Goal: Task Accomplishment & Management: Use online tool/utility

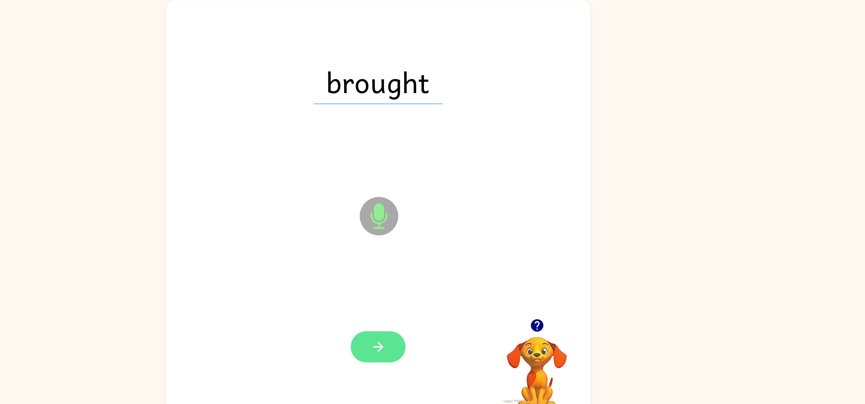
click at [428, 325] on icon "button" at bounding box center [433, 324] width 12 height 12
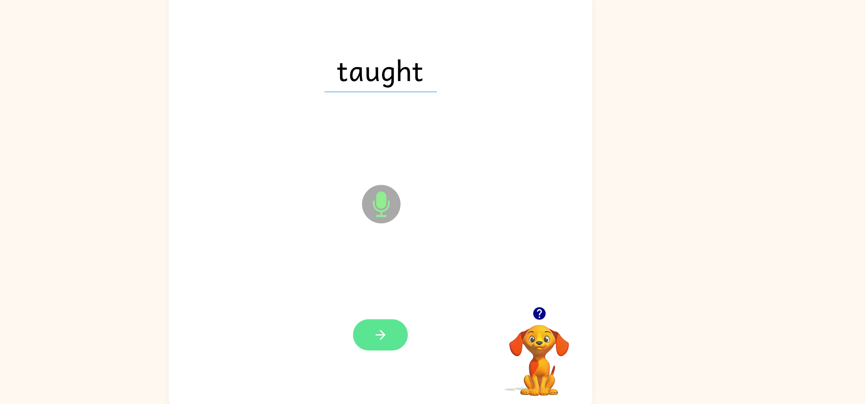
click at [423, 313] on button "button" at bounding box center [432, 323] width 44 height 25
click at [432, 313] on button "button" at bounding box center [432, 323] width 44 height 25
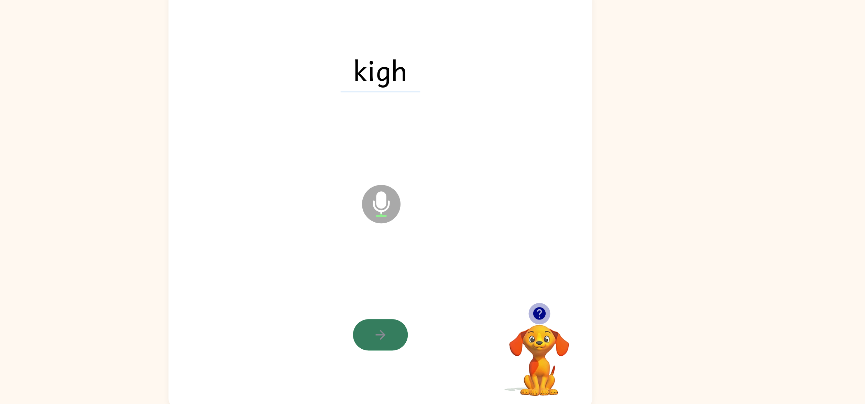
click at [427, 333] on button "button" at bounding box center [432, 323] width 44 height 25
click at [434, 315] on div at bounding box center [432, 323] width 44 height 25
click at [764, 321] on div "kigh Microphone The Microphone is here when it is your turn to talk Your browse…" at bounding box center [432, 212] width 865 height 340
click at [766, 309] on div "kigh Microphone The Microphone is here when it is your turn to talk Your browse…" at bounding box center [432, 212] width 865 height 340
click at [761, 318] on div "kigh Microphone The Microphone is here when it is your turn to talk Your browse…" at bounding box center [432, 212] width 865 height 340
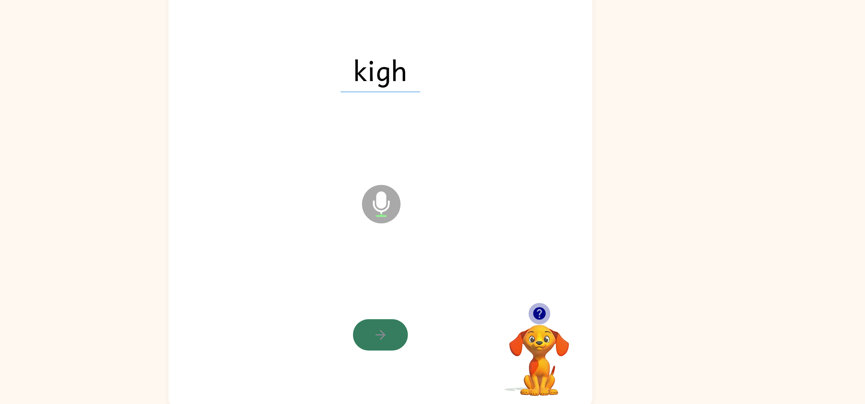
click at [756, 311] on div "kigh Microphone The Microphone is here when it is your turn to talk Your browse…" at bounding box center [432, 212] width 865 height 340
click at [431, 324] on div at bounding box center [432, 323] width 44 height 25
click at [564, 305] on icon "button" at bounding box center [560, 306] width 10 height 10
click at [562, 340] on video "Your browser must support playing .mp4 files to use Literably. Please try using…" at bounding box center [560, 339] width 69 height 69
click at [556, 345] on video "Your browser must support playing .mp4 files to use Literably. Please try using…" at bounding box center [560, 339] width 69 height 69
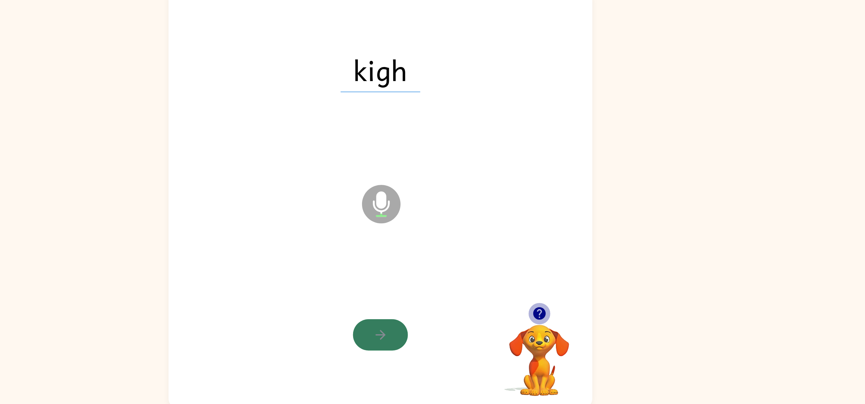
click at [543, 345] on video "Your browser must support playing .mp4 files to use Literably. Please try using…" at bounding box center [560, 339] width 69 height 69
click at [533, 345] on video "Your browser must support playing .mp4 files to use Literably. Please try using…" at bounding box center [560, 339] width 69 height 69
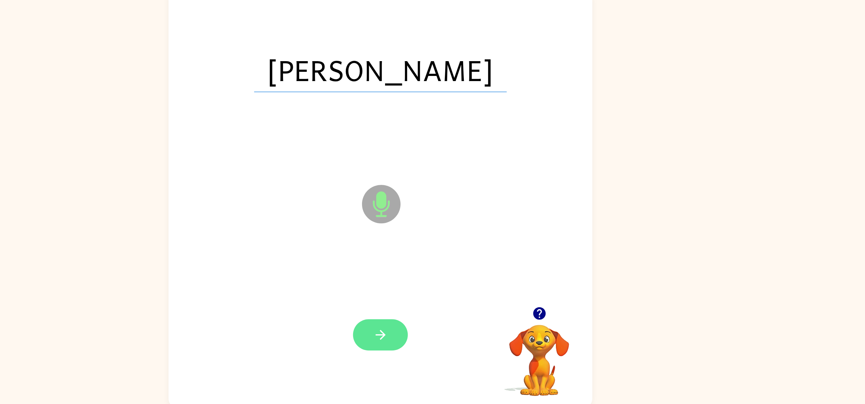
click at [431, 325] on icon "button" at bounding box center [433, 324] width 12 height 12
click at [433, 322] on icon "button" at bounding box center [432, 324] width 8 height 8
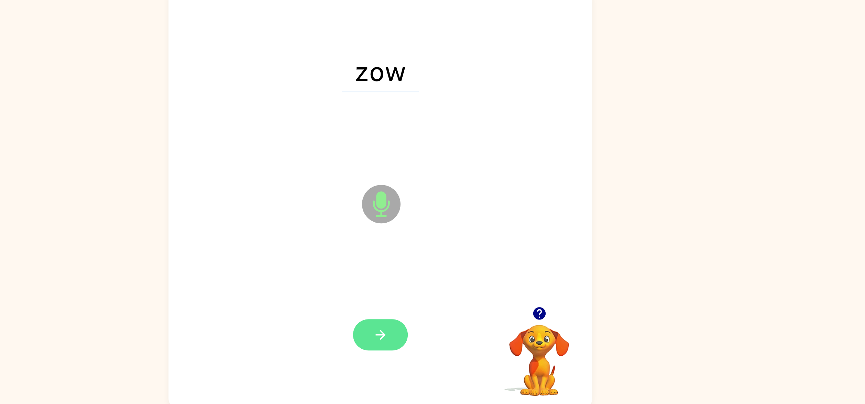
click at [427, 335] on button "button" at bounding box center [432, 323] width 44 height 25
click at [446, 320] on div at bounding box center [432, 323] width 44 height 25
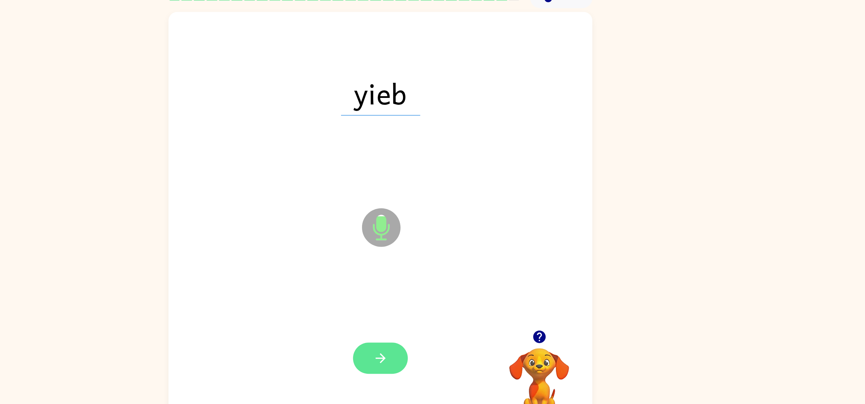
click at [450, 322] on button "button" at bounding box center [432, 323] width 44 height 25
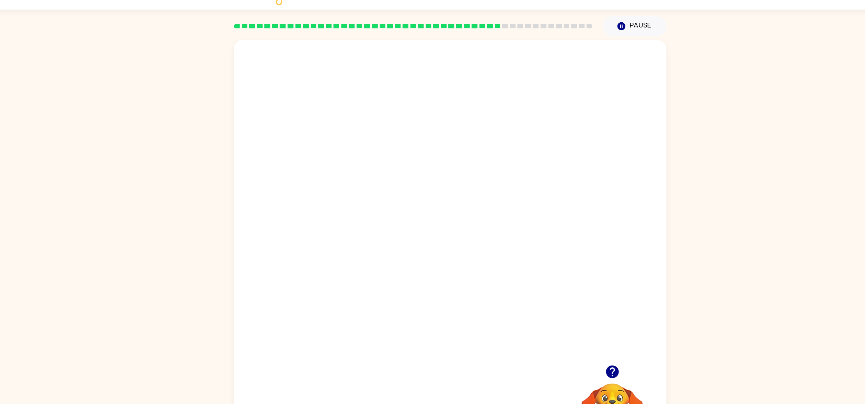
click at [477, 215] on video "Your browser must support playing .mp4 files to use Literably. Please try using…" at bounding box center [432, 173] width 340 height 256
click at [504, 188] on video "Your browser must support playing .mp4 files to use Literably. Please try using…" at bounding box center [432, 173] width 340 height 256
click at [443, 221] on button "button" at bounding box center [432, 217] width 44 height 25
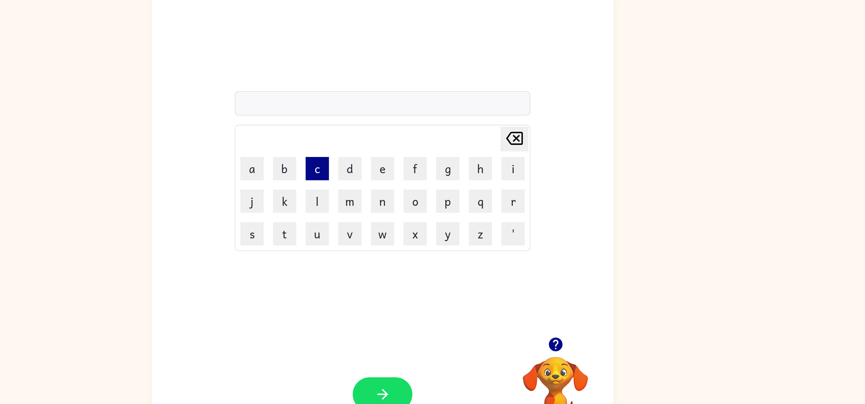
click at [386, 175] on button "c" at bounding box center [384, 176] width 17 height 17
click at [524, 194] on button "r" at bounding box center [528, 200] width 17 height 17
click at [429, 174] on button "e" at bounding box center [432, 176] width 17 height 17
click at [384, 175] on button "c" at bounding box center [384, 176] width 17 height 17
click at [433, 171] on button "e" at bounding box center [432, 176] width 17 height 17
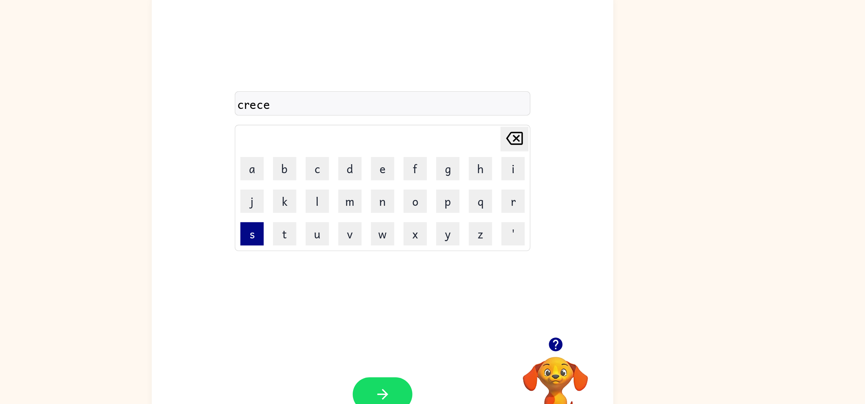
click at [340, 223] on button "s" at bounding box center [336, 224] width 17 height 17
click at [427, 338] on icon "button" at bounding box center [433, 343] width 12 height 12
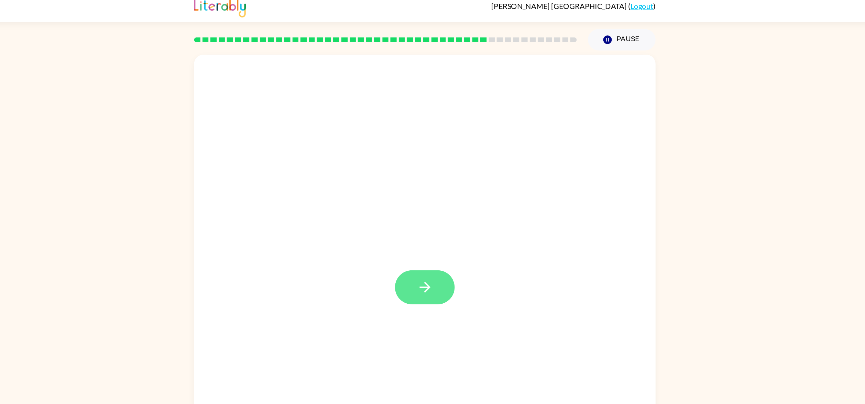
click at [431, 214] on icon "button" at bounding box center [433, 217] width 12 height 12
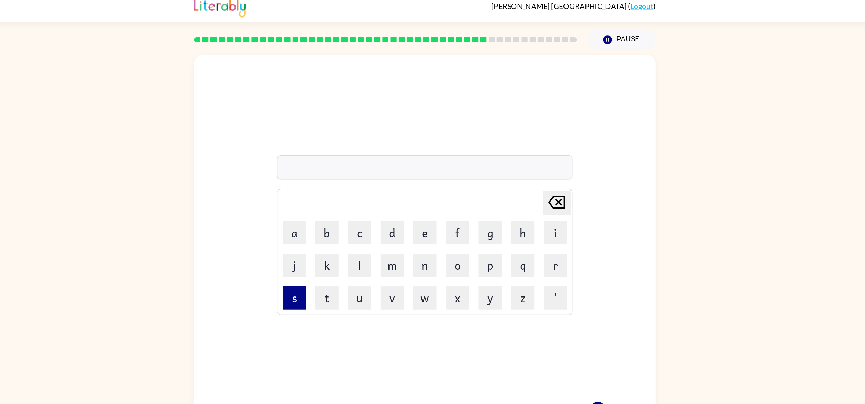
click at [333, 230] on button "s" at bounding box center [336, 224] width 17 height 17
click at [505, 177] on button "h" at bounding box center [504, 176] width 17 height 17
click at [532, 181] on button "i" at bounding box center [528, 176] width 17 height 17
click at [356, 173] on button "b" at bounding box center [360, 176] width 17 height 17
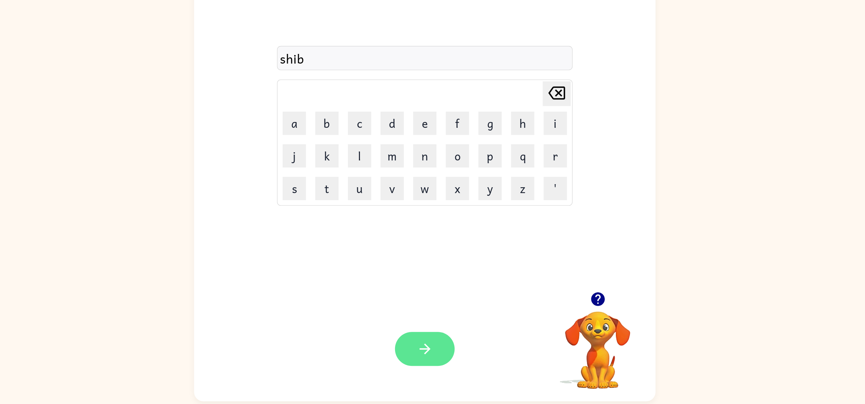
click at [438, 334] on button "button" at bounding box center [432, 343] width 44 height 25
click at [558, 302] on icon "button" at bounding box center [560, 306] width 12 height 12
click at [453, 177] on button "f" at bounding box center [456, 176] width 17 height 17
click at [386, 193] on button "l" at bounding box center [384, 200] width 17 height 17
click at [329, 180] on button "a" at bounding box center [336, 176] width 17 height 17
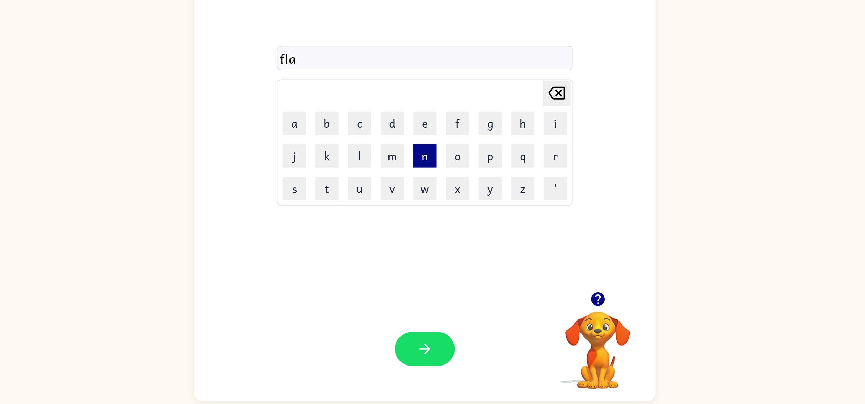
click at [433, 200] on button "n" at bounding box center [432, 200] width 17 height 17
click at [410, 177] on button "d" at bounding box center [408, 176] width 17 height 17
click at [434, 339] on icon "button" at bounding box center [433, 343] width 12 height 12
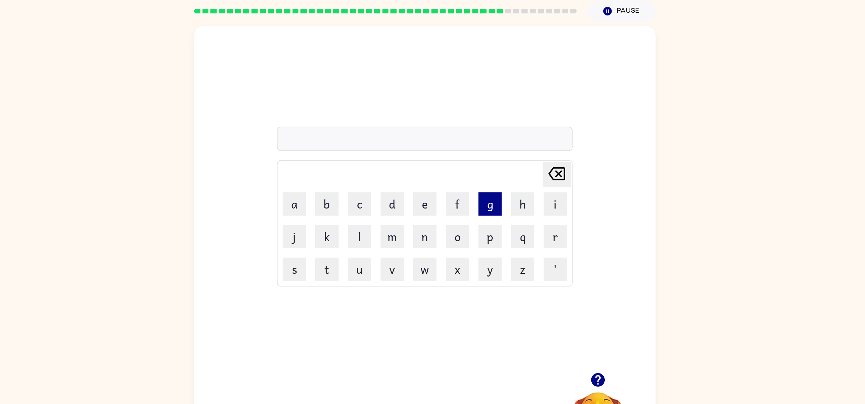
click at [484, 181] on button "g" at bounding box center [480, 176] width 17 height 17
click at [530, 204] on button "r" at bounding box center [528, 200] width 17 height 17
click at [339, 177] on button "a" at bounding box center [336, 176] width 17 height 17
click at [384, 176] on button "c" at bounding box center [384, 176] width 17 height 17
click at [507, 177] on button "h" at bounding box center [504, 176] width 17 height 17
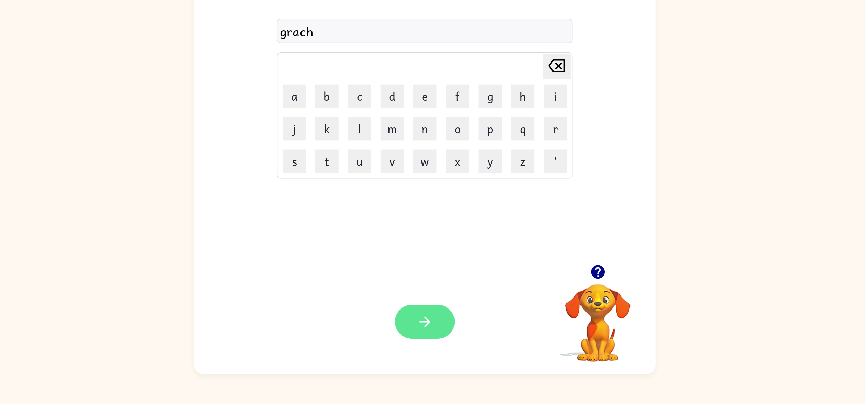
click at [429, 355] on button "button" at bounding box center [432, 343] width 44 height 25
click at [386, 201] on button "l" at bounding box center [384, 200] width 17 height 17
click at [531, 153] on icon "Delete Delete last character input" at bounding box center [529, 154] width 16 height 16
click at [335, 223] on button "s" at bounding box center [336, 224] width 17 height 17
click at [383, 197] on button "l" at bounding box center [384, 200] width 17 height 17
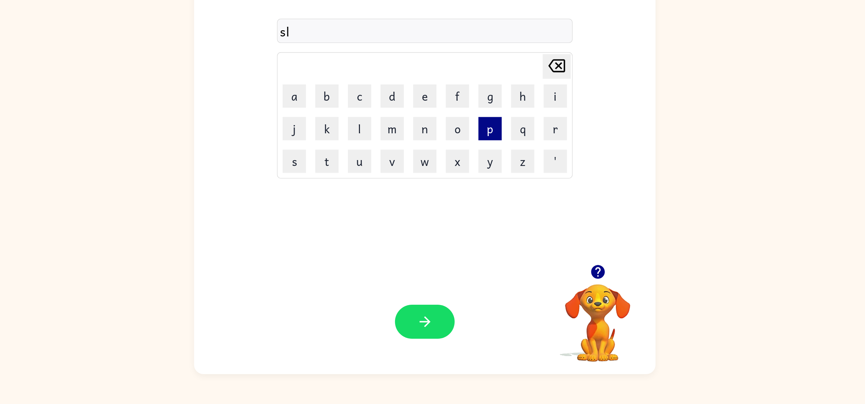
click at [488, 199] on button "p" at bounding box center [480, 200] width 17 height 17
click at [532, 175] on button "i" at bounding box center [528, 176] width 17 height 17
click at [436, 200] on button "n" at bounding box center [432, 200] width 17 height 17
click at [430, 346] on icon "button" at bounding box center [433, 343] width 12 height 12
click at [559, 304] on icon "button" at bounding box center [560, 306] width 12 height 12
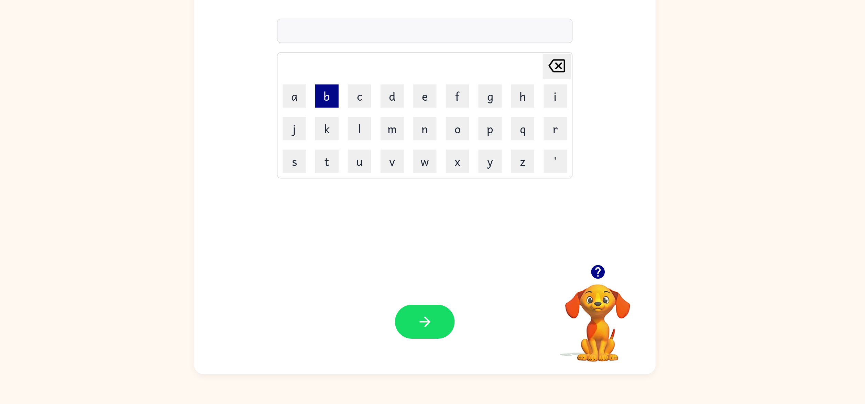
click at [360, 177] on button "b" at bounding box center [360, 176] width 17 height 17
click at [526, 179] on button "i" at bounding box center [528, 176] width 17 height 17
click at [338, 225] on button "s" at bounding box center [336, 224] width 17 height 17
click at [503, 172] on button "h" at bounding box center [504, 176] width 17 height 17
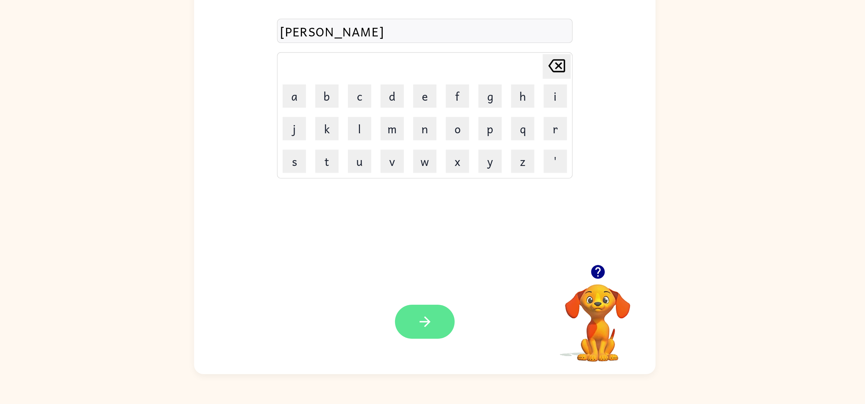
click at [432, 342] on icon "button" at bounding box center [433, 343] width 12 height 12
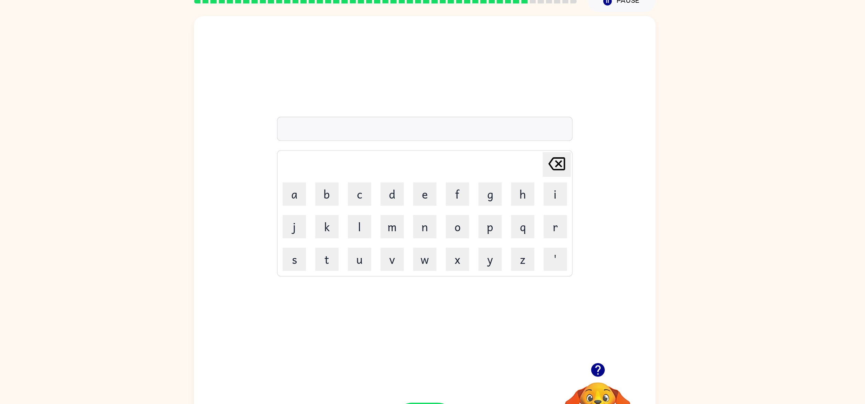
click at [561, 305] on icon "button" at bounding box center [560, 306] width 12 height 12
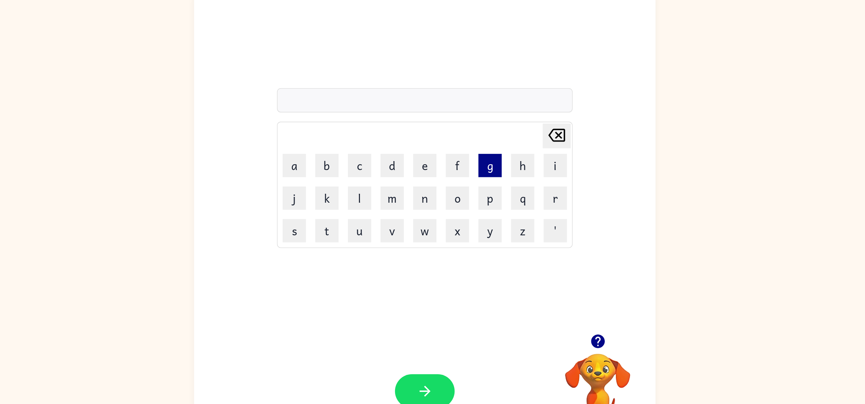
click at [482, 178] on button "g" at bounding box center [480, 176] width 17 height 17
click at [553, 311] on button "button" at bounding box center [560, 307] width 18 height 18
click at [340, 177] on button "a" at bounding box center [336, 176] width 17 height 17
click at [457, 177] on button "f" at bounding box center [456, 176] width 17 height 17
click at [429, 177] on button "e" at bounding box center [432, 176] width 17 height 17
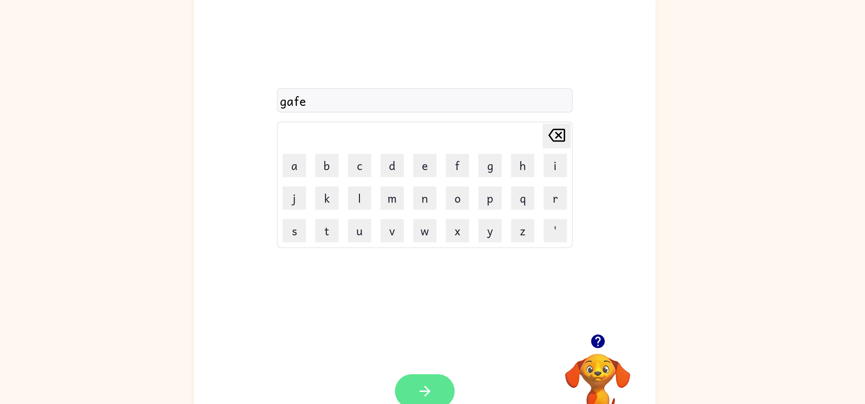
click at [438, 339] on icon "button" at bounding box center [433, 343] width 12 height 12
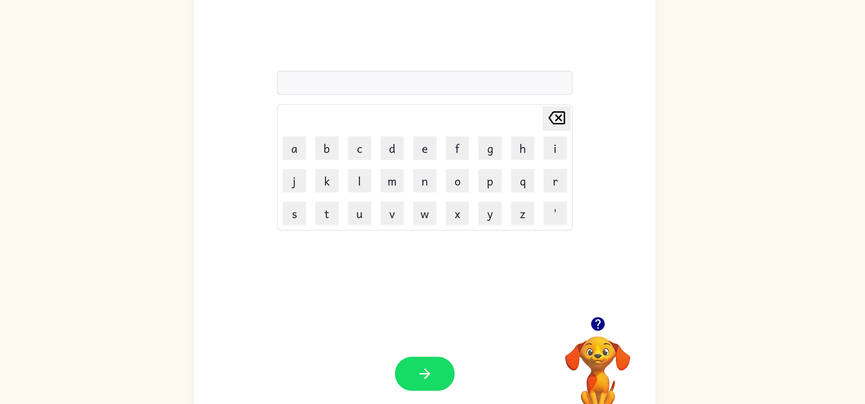
click at [563, 311] on icon "button" at bounding box center [560, 306] width 10 height 10
click at [481, 203] on button "p" at bounding box center [480, 200] width 17 height 17
click at [526, 171] on button "i" at bounding box center [528, 176] width 17 height 17
click at [486, 178] on button "g" at bounding box center [480, 176] width 17 height 17
click at [438, 344] on icon "button" at bounding box center [433, 343] width 12 height 12
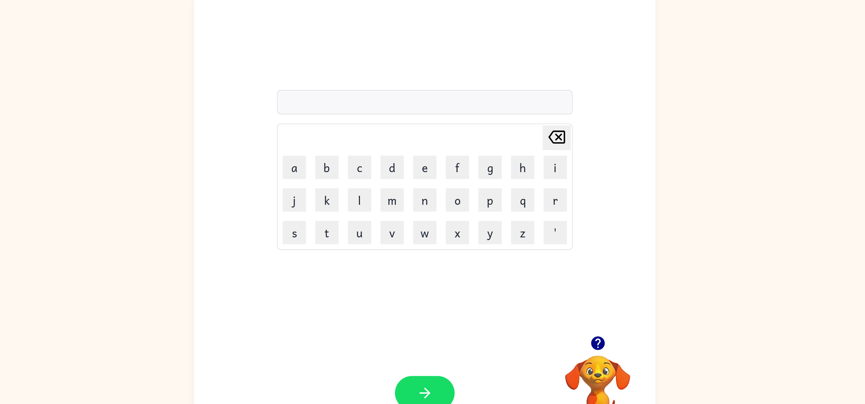
click at [563, 307] on icon "button" at bounding box center [560, 306] width 10 height 10
click at [383, 177] on button "c" at bounding box center [384, 176] width 17 height 17
click at [531, 149] on icon "Delete Delete last character input" at bounding box center [529, 154] width 16 height 16
click at [484, 204] on button "p" at bounding box center [480, 200] width 17 height 17
click at [333, 178] on button "a" at bounding box center [336, 176] width 17 height 17
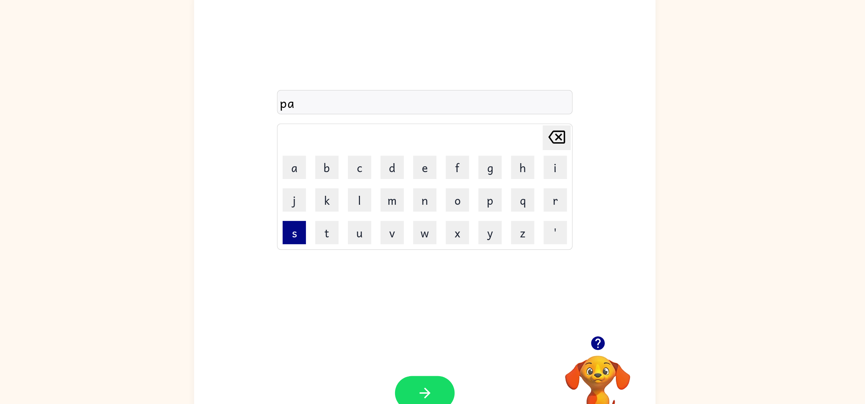
click at [333, 232] on button "s" at bounding box center [336, 224] width 17 height 17
click at [504, 177] on button "h" at bounding box center [504, 176] width 17 height 17
click at [417, 337] on button "button" at bounding box center [432, 343] width 44 height 25
click at [382, 176] on button "c" at bounding box center [384, 176] width 17 height 17
click at [383, 204] on button "l" at bounding box center [384, 200] width 17 height 17
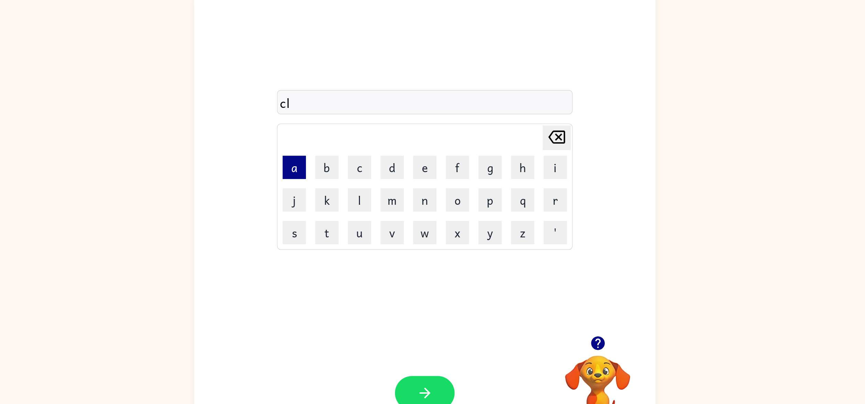
click at [338, 178] on button "a" at bounding box center [336, 176] width 17 height 17
click at [336, 227] on button "s" at bounding box center [336, 224] width 17 height 17
click at [337, 224] on button "s" at bounding box center [336, 224] width 17 height 17
click at [437, 342] on icon "button" at bounding box center [433, 343] width 12 height 12
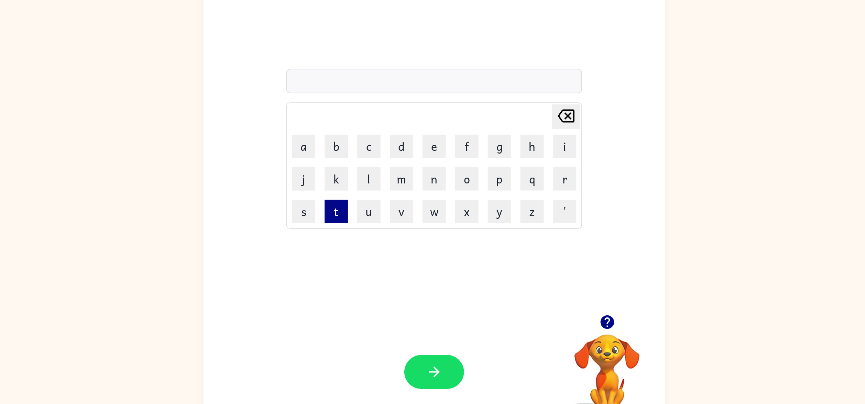
click at [360, 223] on button "t" at bounding box center [360, 224] width 17 height 17
click at [339, 174] on button "a" at bounding box center [336, 176] width 17 height 17
click at [454, 173] on button "f" at bounding box center [456, 176] width 17 height 17
click at [438, 349] on icon "button" at bounding box center [433, 343] width 12 height 12
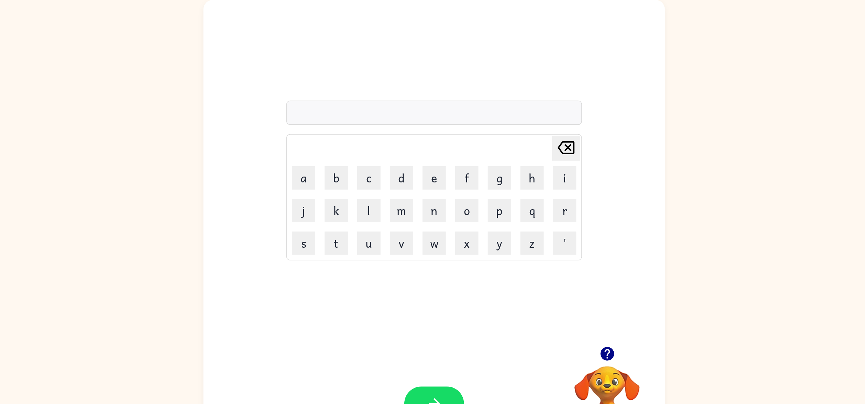
click at [560, 300] on icon "button" at bounding box center [560, 306] width 12 height 12
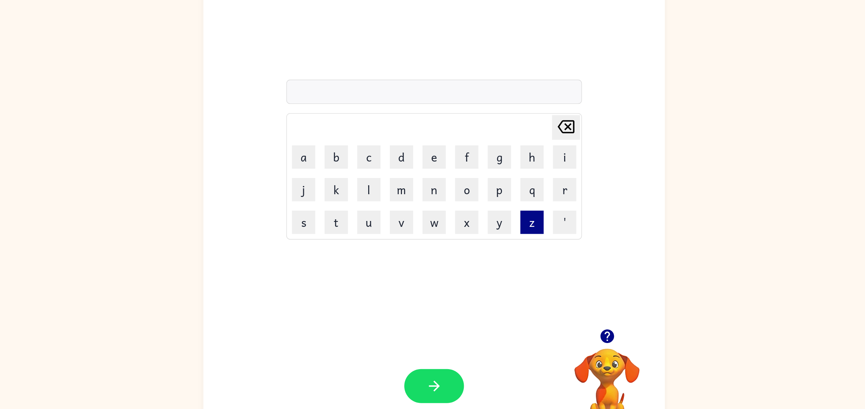
click at [505, 225] on button "z" at bounding box center [504, 227] width 17 height 17
click at [458, 205] on button "o" at bounding box center [456, 203] width 17 height 17
click at [386, 230] on button "u" at bounding box center [384, 227] width 17 height 17
click at [361, 224] on button "t" at bounding box center [360, 227] width 17 height 17
click at [430, 348] on icon "button" at bounding box center [433, 348] width 12 height 12
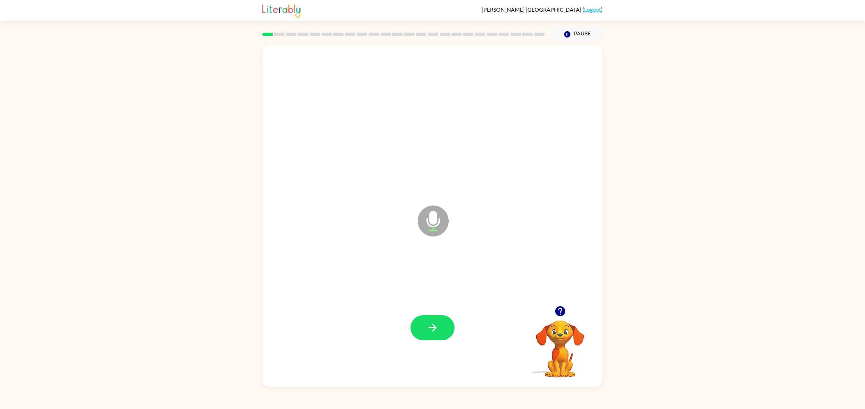
click at [558, 328] on video "Your browser must support playing .mp4 files to use Literably. Please try using…" at bounding box center [560, 344] width 69 height 69
click at [560, 322] on video "Your browser must support playing .mp4 files to use Literably. Please try using…" at bounding box center [560, 344] width 69 height 69
click at [562, 316] on icon "button" at bounding box center [560, 311] width 10 height 10
click at [430, 336] on button "button" at bounding box center [432, 327] width 44 height 25
click at [440, 333] on button "button" at bounding box center [432, 327] width 44 height 25
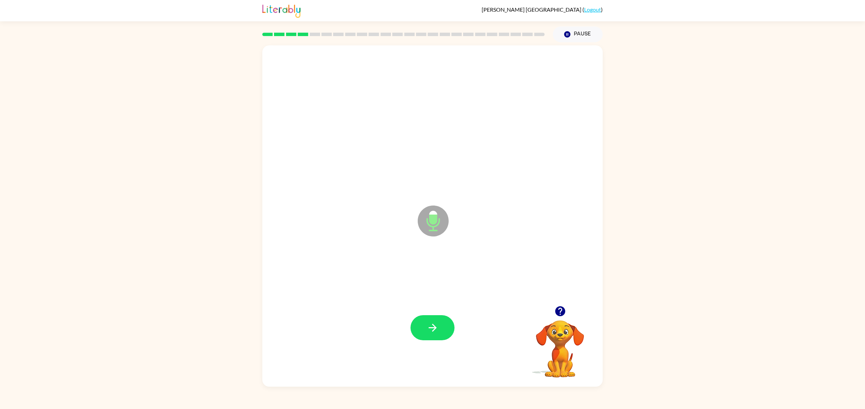
click at [573, 312] on div at bounding box center [560, 311] width 69 height 18
click at [552, 314] on button "button" at bounding box center [560, 311] width 18 height 18
click at [561, 320] on button "button" at bounding box center [560, 311] width 18 height 18
click at [439, 328] on button "button" at bounding box center [432, 327] width 44 height 25
click at [428, 330] on icon "button" at bounding box center [433, 328] width 12 height 12
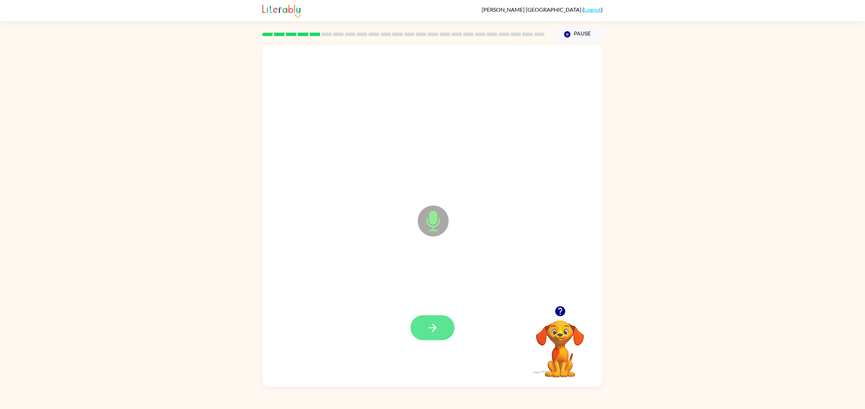
click at [439, 330] on button "button" at bounding box center [432, 327] width 44 height 25
click at [425, 329] on button "button" at bounding box center [432, 327] width 44 height 25
click at [428, 323] on icon "button" at bounding box center [433, 328] width 12 height 12
click at [436, 332] on icon "button" at bounding box center [433, 328] width 12 height 12
click at [432, 319] on button "button" at bounding box center [432, 327] width 44 height 25
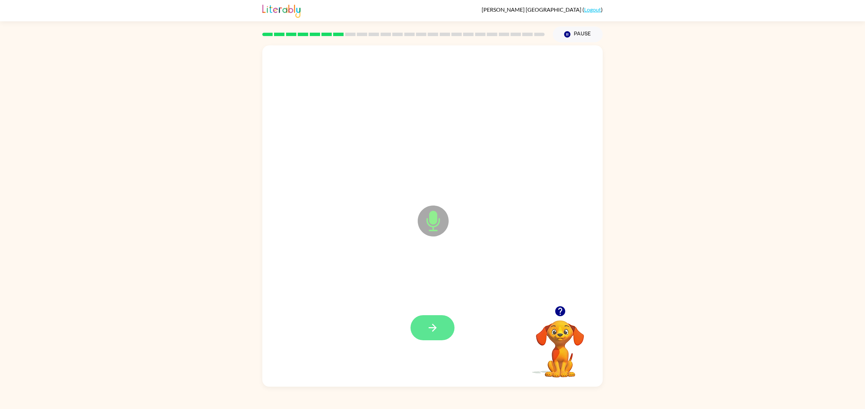
click at [424, 330] on button "button" at bounding box center [432, 327] width 44 height 25
click at [564, 307] on icon "button" at bounding box center [560, 311] width 12 height 12
click at [439, 323] on button "button" at bounding box center [432, 327] width 44 height 25
click at [559, 316] on icon "button" at bounding box center [560, 311] width 10 height 10
click at [619, 165] on div "Microphone The Microphone is here when it is your turn to talk Your browser mus…" at bounding box center [432, 214] width 865 height 344
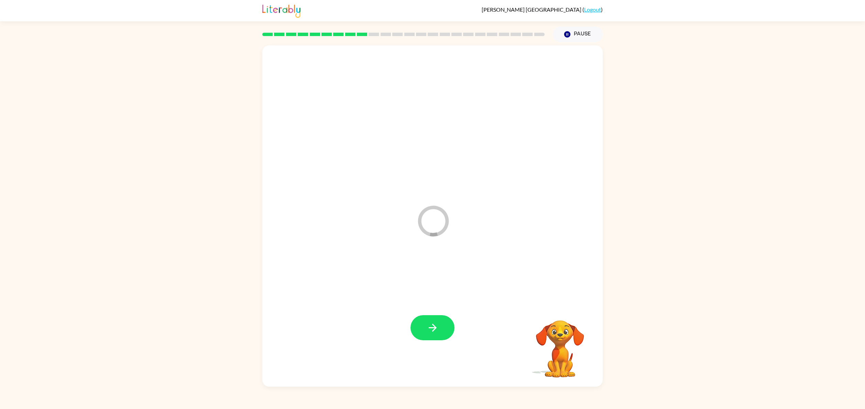
click at [591, 6] on link "Logout" at bounding box center [592, 9] width 17 height 7
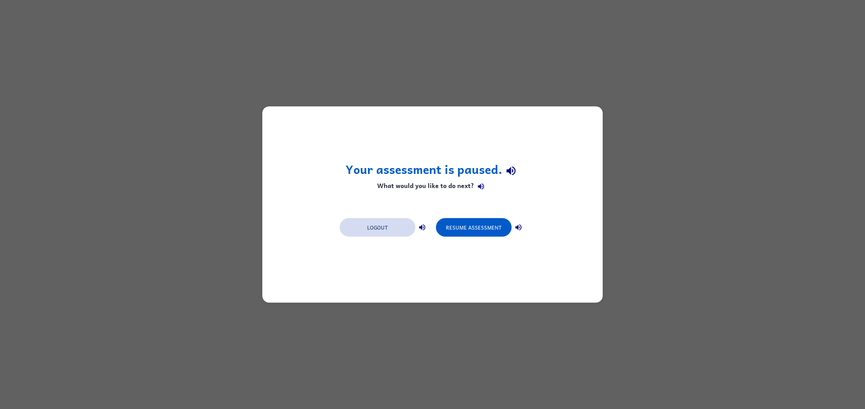
click at [366, 224] on button "Logout" at bounding box center [378, 227] width 76 height 19
